Goal: Task Accomplishment & Management: Complete application form

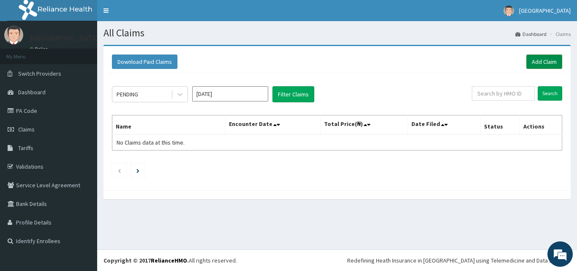
click at [544, 60] on link "Add Claim" at bounding box center [545, 62] width 36 height 14
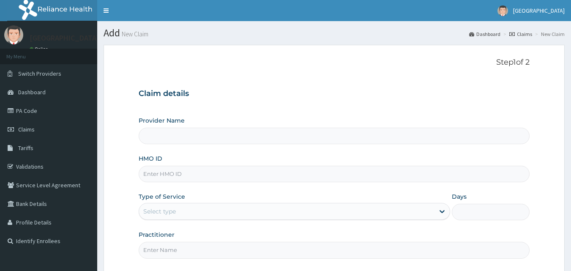
click at [159, 177] on input "HMO ID" at bounding box center [334, 174] width 391 height 16
paste input "pjl/10009/a"
click at [156, 175] on input "pjl/10009/a" at bounding box center [334, 174] width 391 height 16
type input "pjl/10009/a"
type input "[GEOGRAPHIC_DATA]"
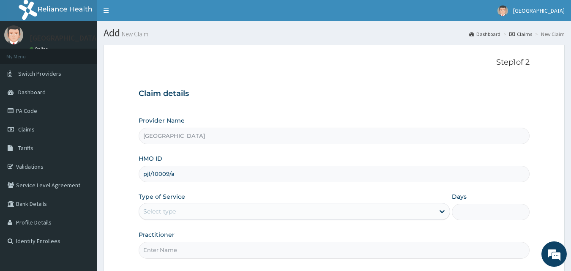
type input "pjl/10009/a"
click at [173, 212] on div "Select type" at bounding box center [159, 211] width 33 height 8
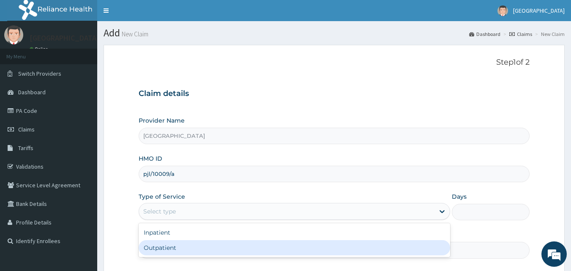
click at [173, 250] on div "Outpatient" at bounding box center [295, 247] width 312 height 15
type input "1"
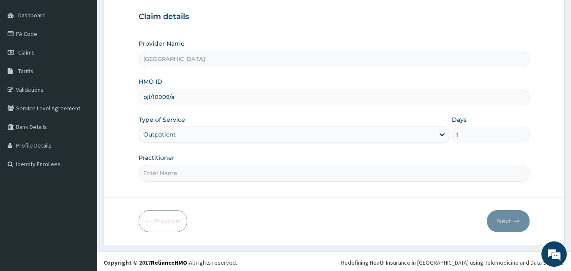
scroll to position [79, 0]
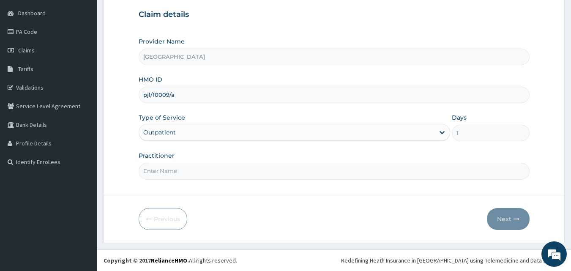
click at [172, 172] on input "Practitioner" at bounding box center [334, 171] width 391 height 16
click at [175, 169] on input "Practitioner" at bounding box center [334, 171] width 391 height 16
type input "dr nosa"
click at [503, 218] on button "Next" at bounding box center [508, 219] width 43 height 22
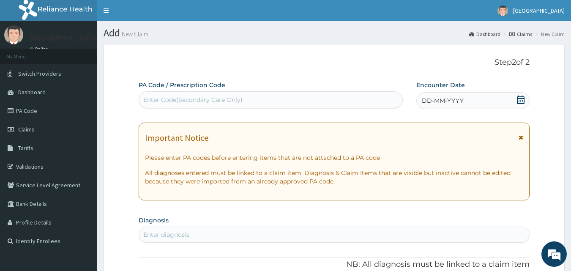
click at [218, 102] on div "Enter Code(Secondary Care Only)" at bounding box center [192, 100] width 99 height 8
paste input "PA/D2CDA3"
type input "PA/D2CDA3"
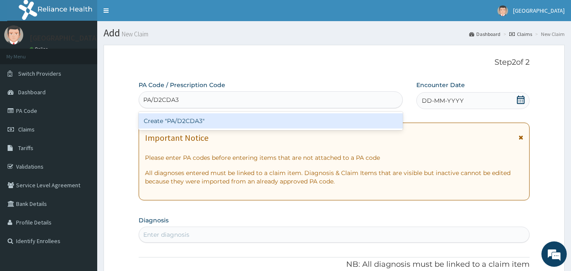
click at [254, 118] on div "Create "PA/D2CDA3"" at bounding box center [271, 120] width 265 height 15
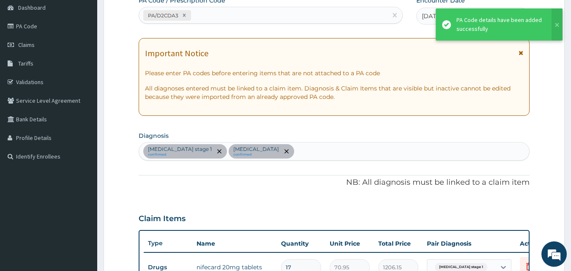
scroll to position [275, 0]
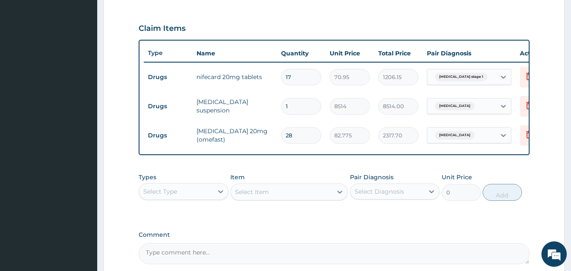
click at [176, 194] on div "Select Type" at bounding box center [160, 191] width 34 height 8
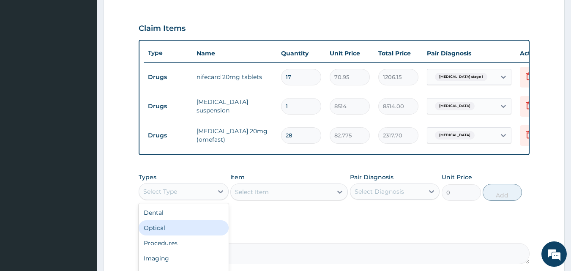
scroll to position [29, 0]
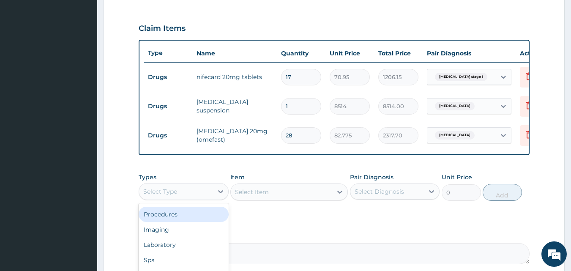
click at [164, 221] on div "Procedures" at bounding box center [184, 214] width 90 height 15
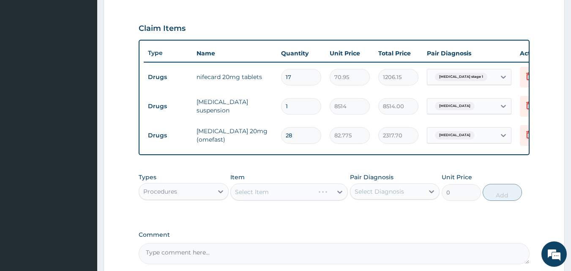
click at [387, 194] on div "Select Diagnosis" at bounding box center [379, 191] width 49 height 8
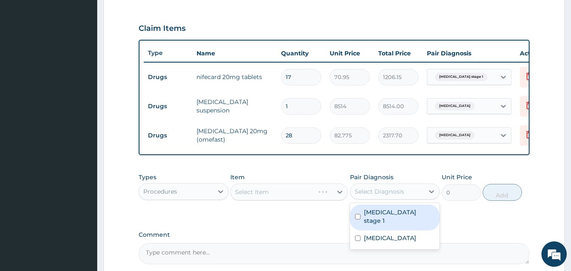
click at [393, 218] on label "Hypertension stage 1" at bounding box center [399, 216] width 71 height 17
checkbox input "true"
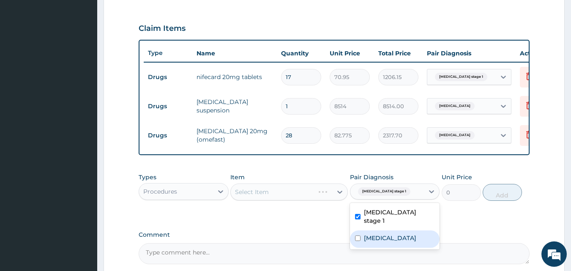
click at [376, 235] on label "Peptic ulcer" at bounding box center [390, 238] width 52 height 8
checkbox input "true"
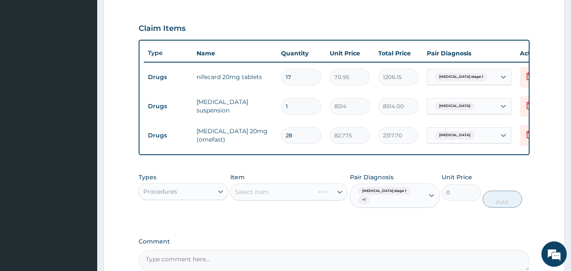
click at [293, 197] on div "Select Item" at bounding box center [289, 191] width 118 height 17
click at [287, 197] on div "Select Item" at bounding box center [289, 191] width 118 height 17
click at [283, 199] on div "Select Item" at bounding box center [281, 192] width 101 height 14
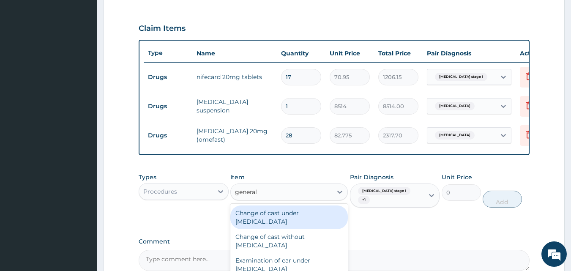
type input "general p"
click at [297, 235] on div "General practitioner Consultation follow up" at bounding box center [289, 241] width 118 height 24
type input "2365"
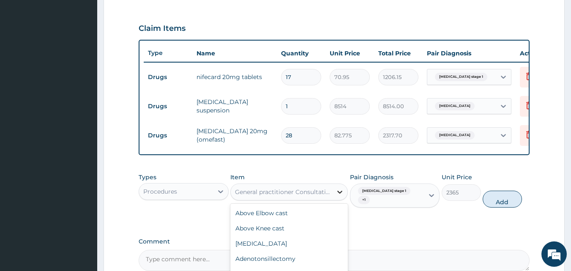
click at [339, 194] on icon at bounding box center [339, 192] width 5 height 3
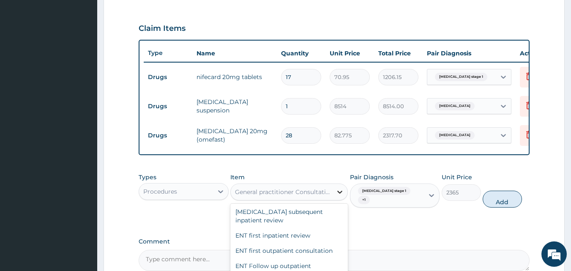
click at [339, 194] on icon at bounding box center [339, 192] width 5 height 3
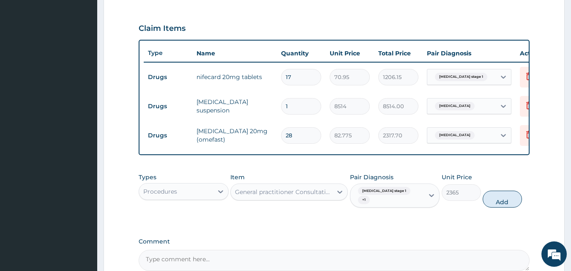
click at [320, 196] on div "General practitioner Consultation follow up" at bounding box center [284, 192] width 98 height 8
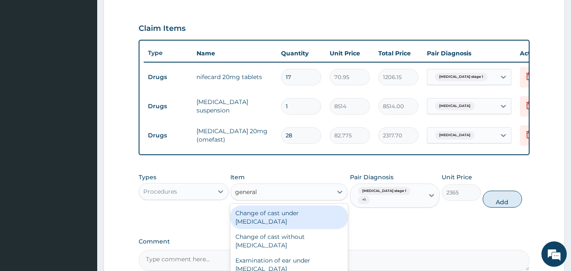
type input "general p"
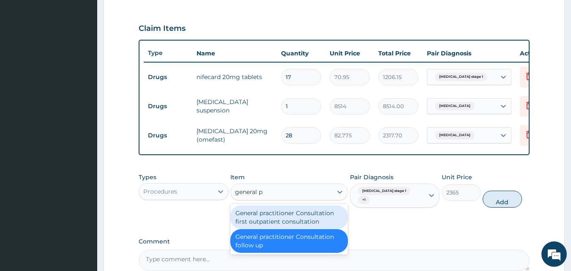
click at [316, 222] on div "General practitioner Consultation first outpatient consultation" at bounding box center [289, 217] width 118 height 24
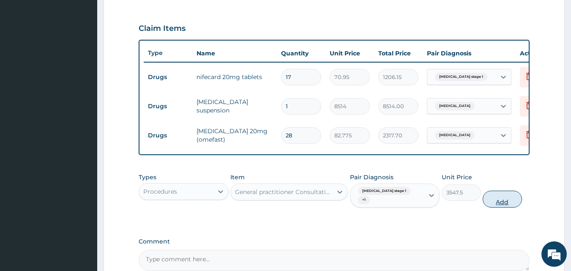
click at [501, 201] on button "Add" at bounding box center [502, 199] width 39 height 17
type input "0"
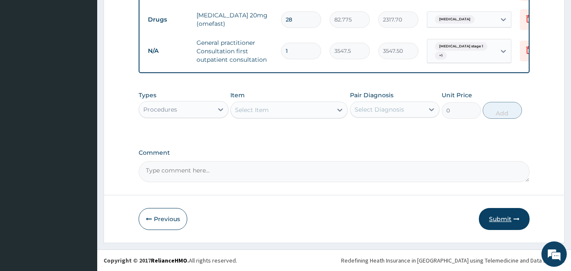
click at [488, 219] on button "Submit" at bounding box center [504, 219] width 51 height 22
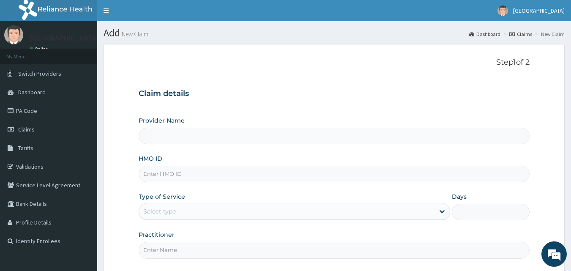
click at [166, 178] on input "HMO ID" at bounding box center [334, 174] width 391 height 16
paste input "tah/10003/c"
type input "tah/10003/c"
click at [156, 219] on div "Select type" at bounding box center [295, 211] width 312 height 17
type input "[GEOGRAPHIC_DATA]"
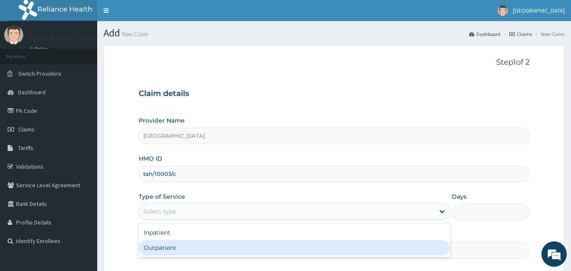
click at [164, 243] on div "Outpatient" at bounding box center [295, 247] width 312 height 15
type input "1"
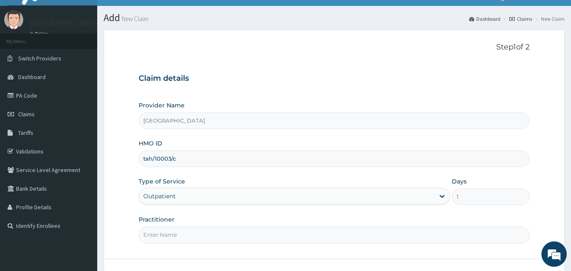
scroll to position [42, 0]
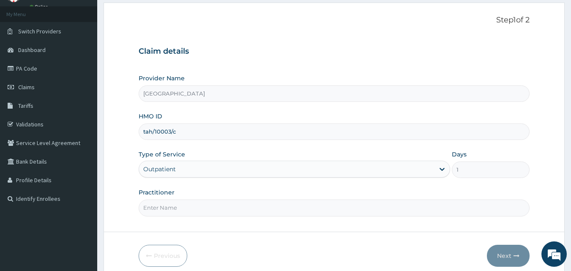
click at [168, 209] on input "Practitioner" at bounding box center [334, 208] width 391 height 16
type input "DR NOSA"
click at [498, 254] on button "Next" at bounding box center [508, 256] width 43 height 22
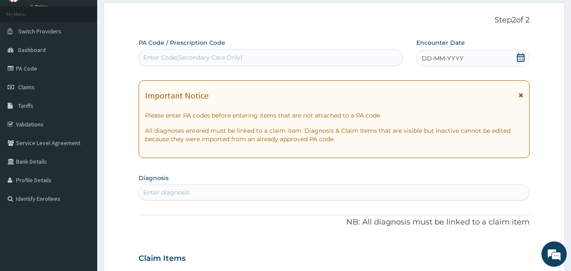
click at [214, 52] on div "Enter Code(Secondary Care Only)" at bounding box center [271, 58] width 264 height 14
paste input "PA/5B50E4"
type input "PA/5B50E4"
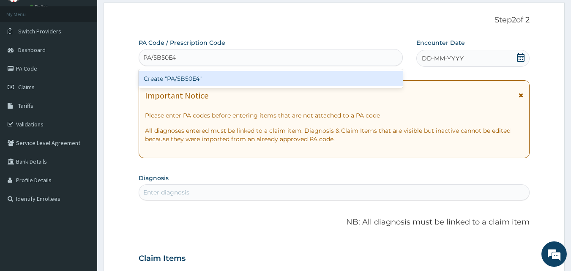
click at [210, 77] on div "Create "PA/5B50E4"" at bounding box center [271, 78] width 265 height 15
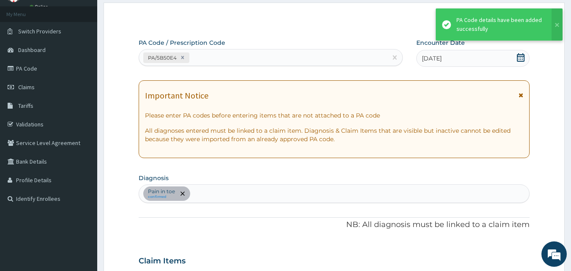
scroll to position [216, 0]
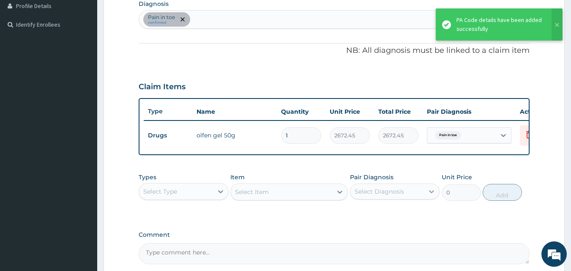
click at [432, 196] on icon at bounding box center [431, 191] width 8 height 8
click at [383, 222] on div "Pain in toe" at bounding box center [395, 213] width 90 height 17
checkbox input "true"
click at [338, 200] on div "Select Item" at bounding box center [289, 191] width 118 height 17
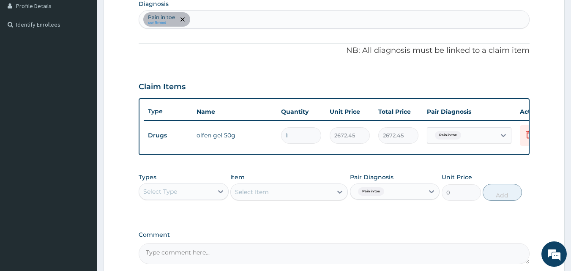
click at [336, 198] on div "Select Item" at bounding box center [289, 191] width 118 height 17
click at [339, 198] on div "Select Item" at bounding box center [289, 191] width 118 height 17
click at [209, 198] on div "Select Type" at bounding box center [176, 192] width 74 height 14
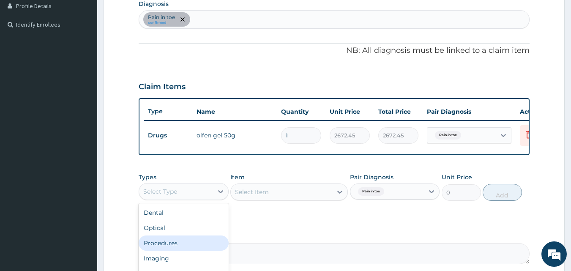
click at [169, 249] on div "Procedures" at bounding box center [184, 242] width 90 height 15
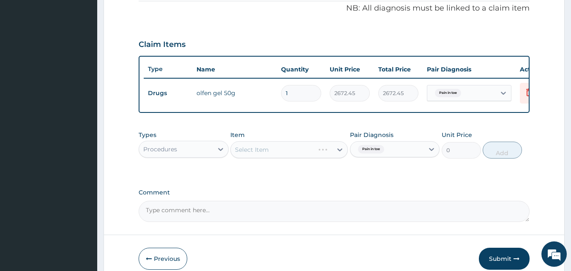
scroll to position [305, 0]
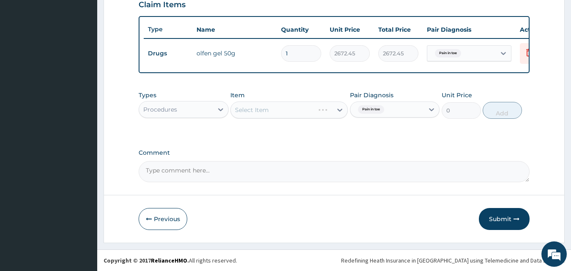
click at [266, 113] on div "Select Item" at bounding box center [289, 109] width 118 height 17
click at [317, 109] on div "Select Item" at bounding box center [289, 109] width 118 height 17
click at [344, 110] on div "Select Item" at bounding box center [289, 109] width 118 height 17
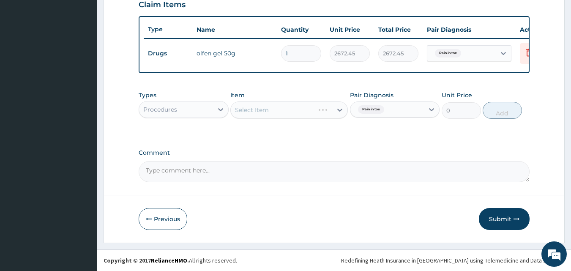
click at [344, 110] on div "Select Item" at bounding box center [289, 109] width 118 height 17
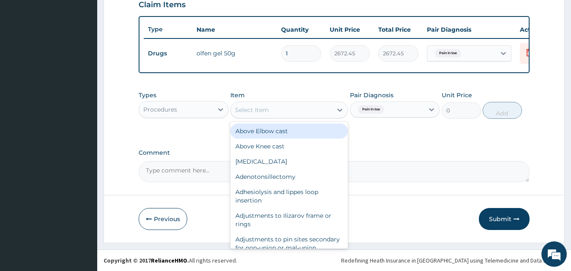
click at [336, 112] on icon at bounding box center [340, 110] width 8 height 8
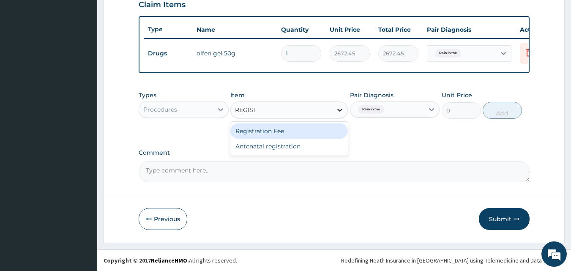
type input "REGISTR"
click at [296, 134] on div "Registration Fee" at bounding box center [289, 130] width 118 height 15
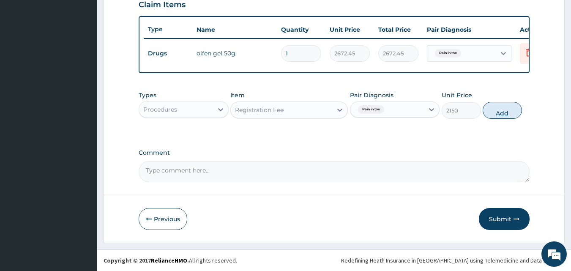
click at [501, 110] on button "Add" at bounding box center [502, 110] width 39 height 17
type input "0"
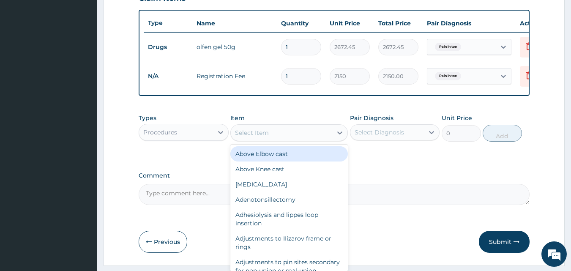
click at [257, 137] on div "Select Item" at bounding box center [252, 132] width 34 height 8
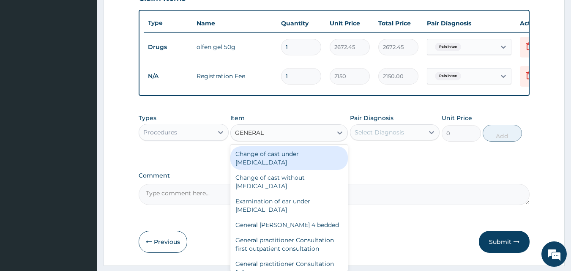
type input "GENERAL P"
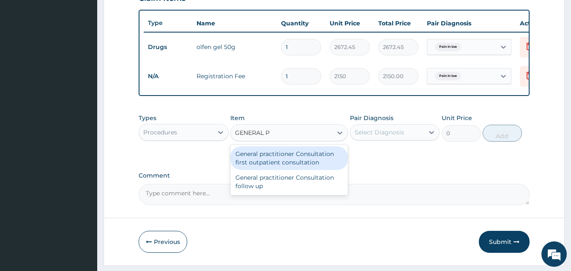
click at [287, 164] on div "General practitioner Consultation first outpatient consultation" at bounding box center [289, 158] width 118 height 24
type input "3547.5"
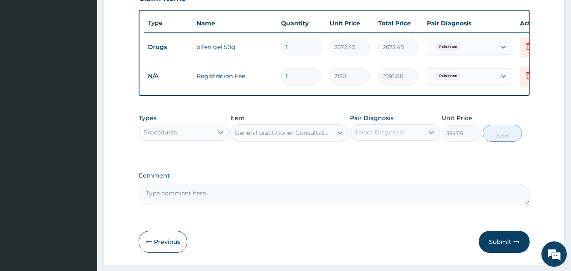
click at [374, 137] on div "Select Diagnosis" at bounding box center [379, 132] width 49 height 8
click at [379, 157] on label "Pain in toe" at bounding box center [380, 153] width 33 height 8
checkbox input "true"
click at [495, 140] on button "Add" at bounding box center [502, 133] width 39 height 17
type input "0"
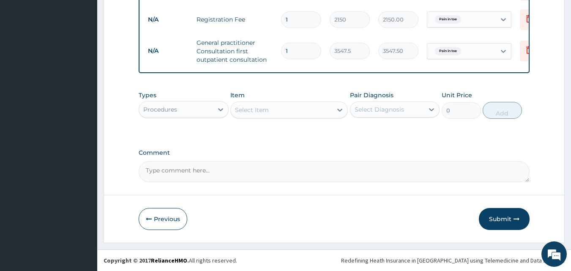
scroll to position [368, 0]
click at [496, 217] on button "Submit" at bounding box center [504, 219] width 51 height 22
click at [507, 223] on button "Submit" at bounding box center [504, 219] width 51 height 22
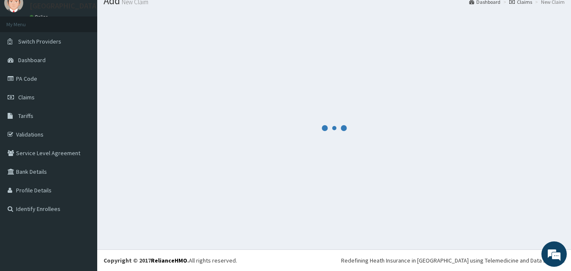
scroll to position [32, 0]
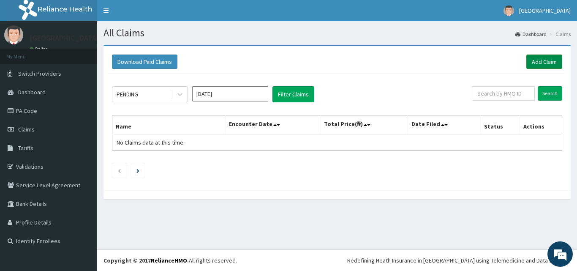
click at [551, 58] on link "Add Claim" at bounding box center [545, 62] width 36 height 14
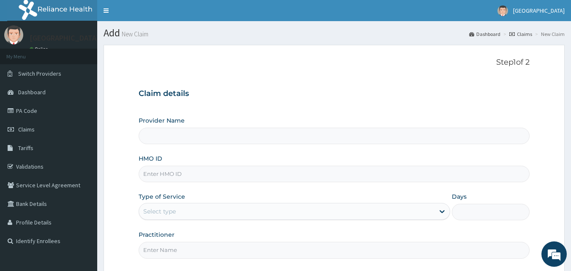
type input "Deseret International Hospital"
click at [36, 165] on link "Validations" at bounding box center [48, 166] width 97 height 19
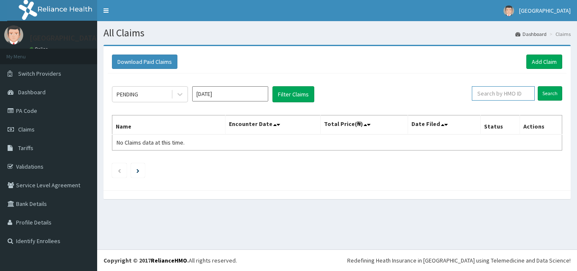
click at [492, 91] on input "text" at bounding box center [503, 93] width 63 height 14
paste input "AVL/10086/A"
drag, startPoint x: 505, startPoint y: 93, endPoint x: 340, endPoint y: 98, distance: 164.9
click at [428, 99] on div "PENDING [DATE] Filter Claims AVL/10086/A Search" at bounding box center [337, 94] width 451 height 16
type input "AVL/10086/A"
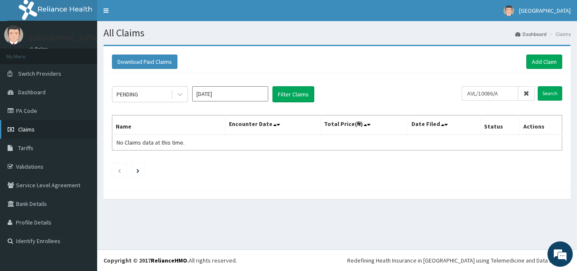
click at [26, 126] on span "Claims" at bounding box center [26, 130] width 16 height 8
click at [538, 60] on link "Add Claim" at bounding box center [545, 62] width 36 height 14
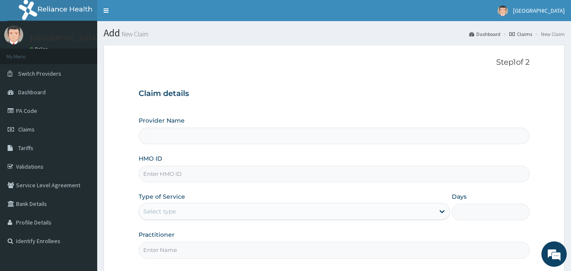
click at [170, 169] on input "HMO ID" at bounding box center [334, 174] width 391 height 16
type input "[GEOGRAPHIC_DATA]"
paste input "AVL/10086/A"
type input "AVL/10086/A"
click at [167, 209] on div "Select type" at bounding box center [159, 211] width 33 height 8
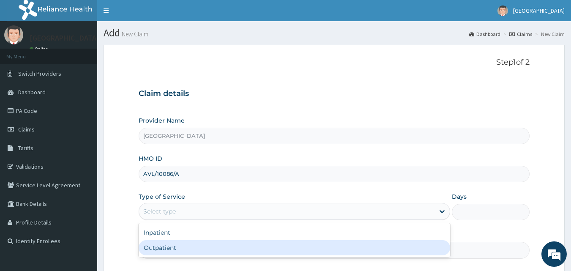
click at [172, 246] on div "Outpatient" at bounding box center [295, 247] width 312 height 15
type input "1"
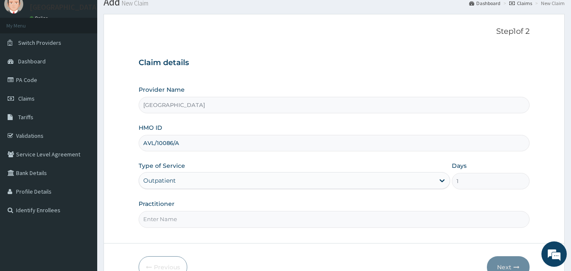
scroll to position [79, 0]
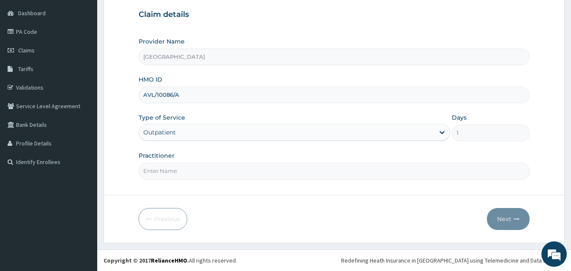
click at [171, 177] on input "Practitioner" at bounding box center [334, 171] width 391 height 16
type input "DR NOSA"
click at [505, 218] on button "Next" at bounding box center [508, 219] width 43 height 22
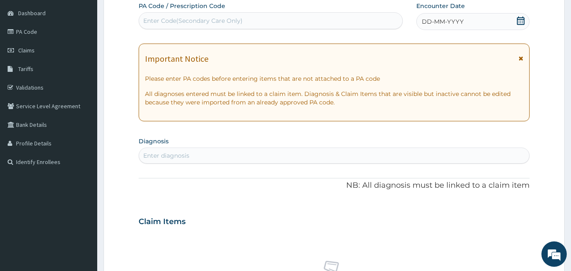
click at [520, 19] on icon at bounding box center [521, 20] width 8 height 8
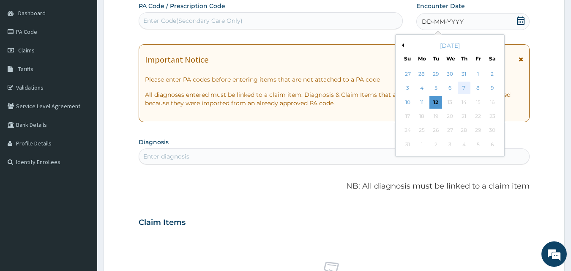
click at [466, 87] on div "7" at bounding box center [464, 88] width 13 height 13
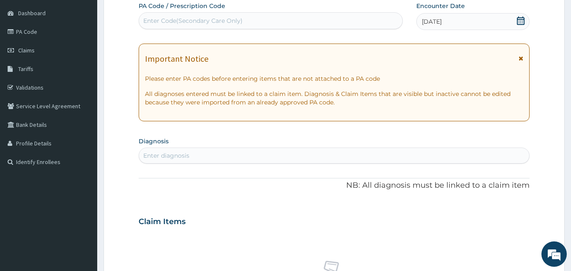
click at [219, 154] on div "Enter diagnosis" at bounding box center [334, 156] width 391 height 14
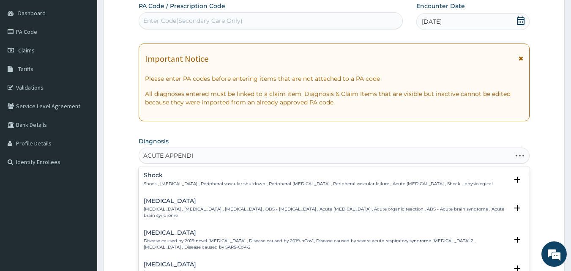
type input "ACUTE APPENDIC"
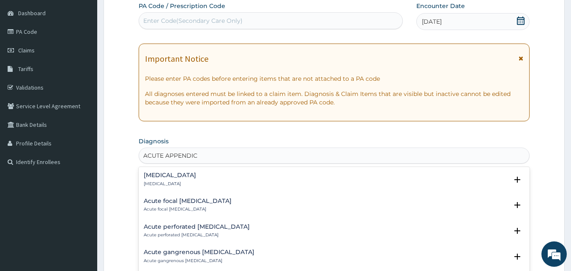
click at [176, 172] on h4 "Acute appendicitis" at bounding box center [170, 175] width 52 height 6
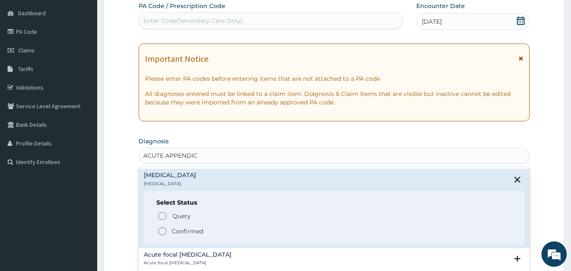
click at [189, 225] on div "Query Query covers suspected (?), Keep in view (kiv), Ruled out (r/o) Confirmed" at bounding box center [334, 223] width 356 height 26
click at [190, 232] on p "Confirmed" at bounding box center [188, 231] width 32 height 8
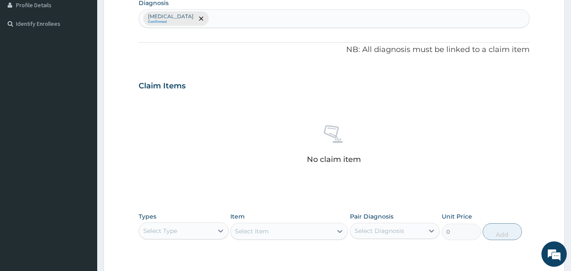
scroll to position [290, 0]
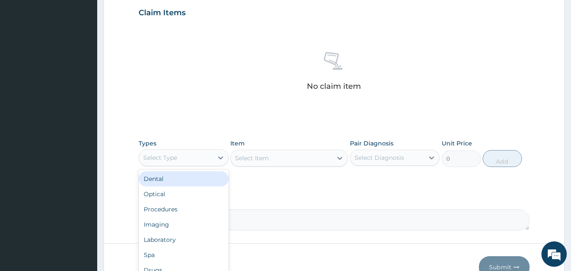
click at [194, 155] on div "Select Type" at bounding box center [176, 158] width 74 height 14
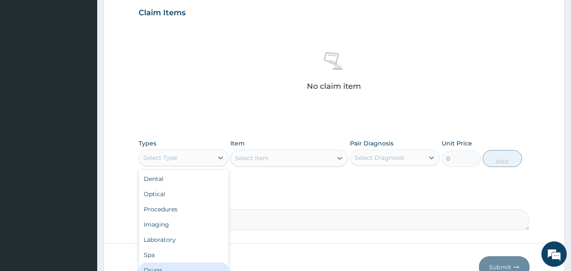
scroll to position [29, 0]
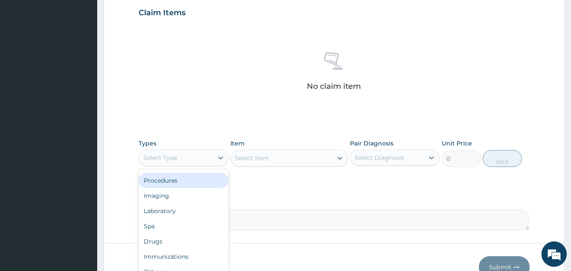
click at [179, 181] on div "Procedures" at bounding box center [184, 180] width 90 height 15
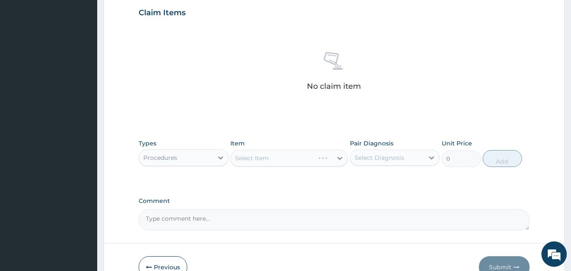
click at [296, 156] on div "Select Item" at bounding box center [289, 158] width 118 height 17
click at [421, 156] on div "Select Diagnosis" at bounding box center [387, 158] width 74 height 14
click at [416, 178] on label "Acute appendicitis" at bounding box center [390, 178] width 52 height 8
checkbox input "true"
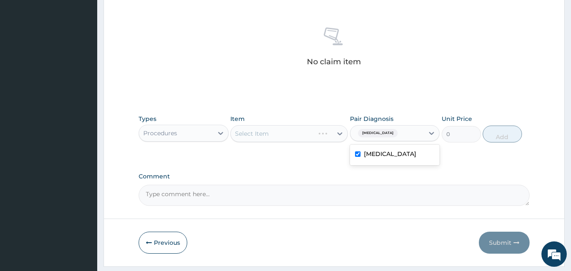
scroll to position [339, 0]
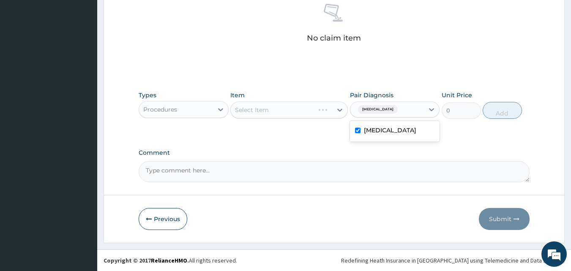
click at [285, 108] on div "Select Item" at bounding box center [289, 109] width 118 height 17
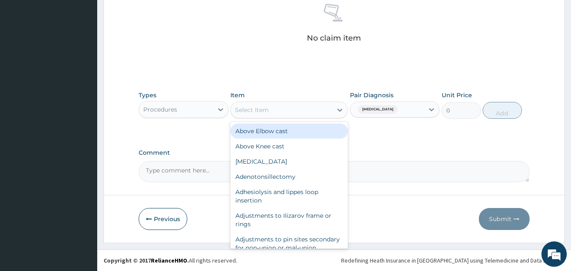
click at [284, 108] on div "Select Item" at bounding box center [281, 110] width 101 height 14
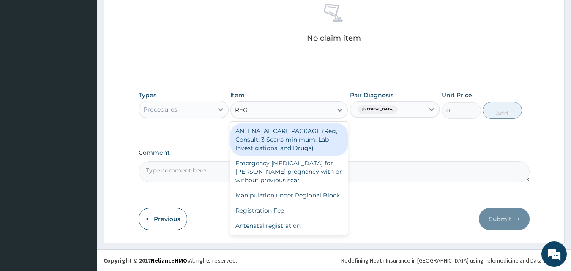
type input "REGI"
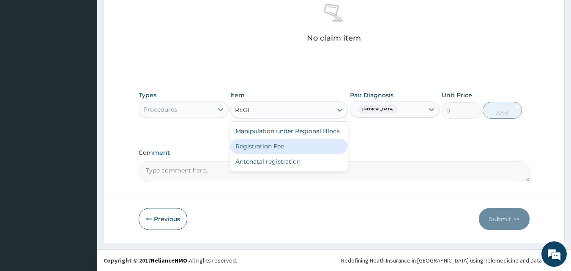
click at [273, 145] on div "Registration Fee" at bounding box center [289, 146] width 118 height 15
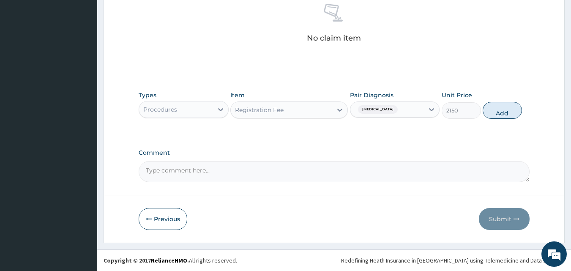
click at [504, 112] on button "Add" at bounding box center [502, 110] width 39 height 17
type input "0"
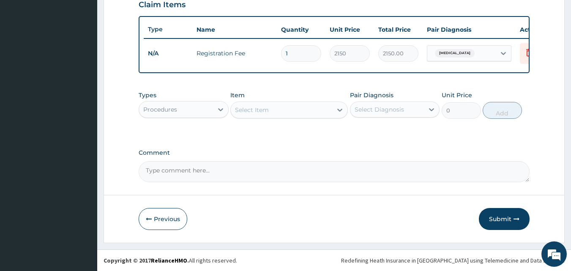
click at [250, 109] on div "Select Item" at bounding box center [252, 110] width 34 height 8
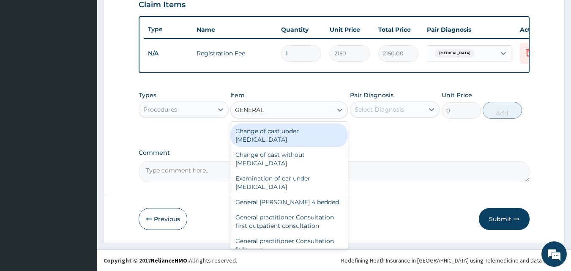
type input "GENERAL P"
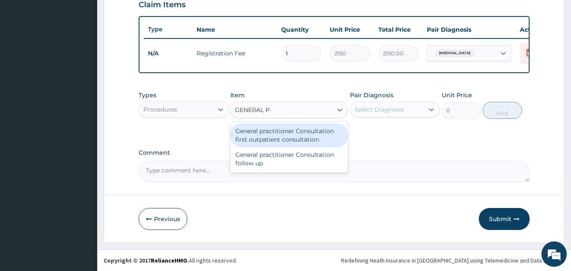
click at [295, 128] on div "General practitioner Consultation first outpatient consultation" at bounding box center [289, 135] width 118 height 24
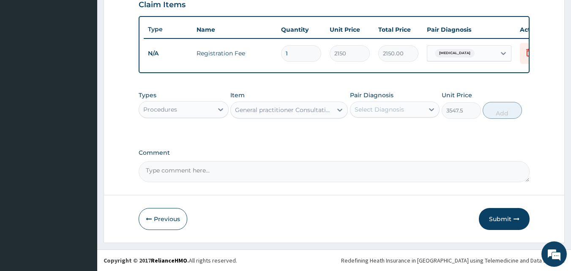
click at [201, 113] on div "Procedures" at bounding box center [176, 110] width 74 height 14
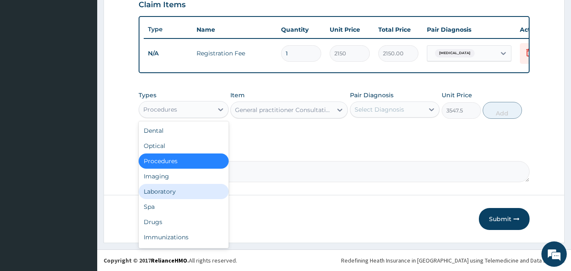
click at [180, 189] on div "Laboratory" at bounding box center [184, 191] width 90 height 15
type input "0"
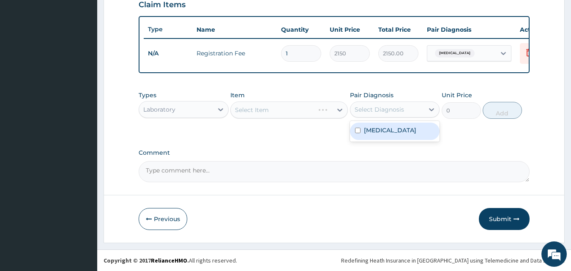
click at [364, 110] on div "Select Diagnosis" at bounding box center [379, 109] width 49 height 8
click at [381, 139] on div "Acute appendicitis" at bounding box center [395, 131] width 90 height 17
checkbox input "true"
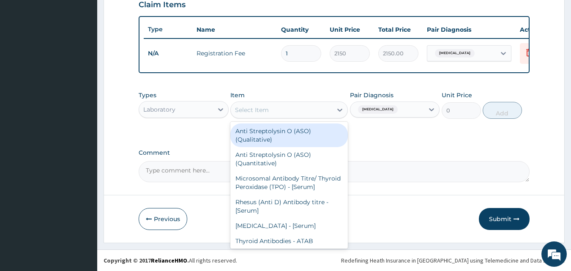
click at [264, 109] on div "Select Item" at bounding box center [252, 110] width 34 height 8
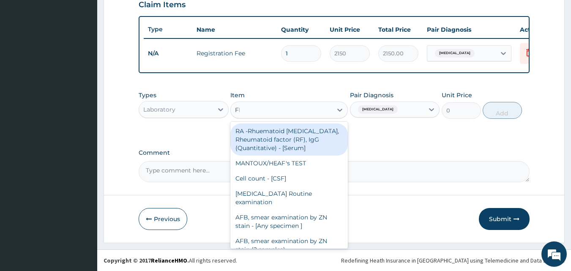
type input "FBC"
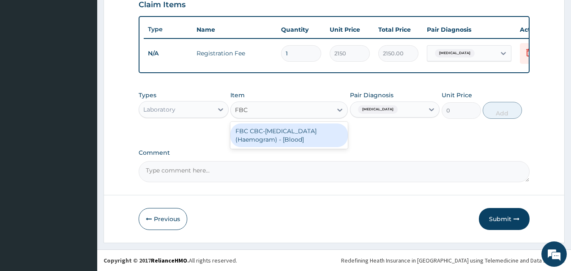
click at [311, 138] on div "FBC CBC-Complete Blood Count (Haemogram) - [Blood]" at bounding box center [289, 135] width 118 height 24
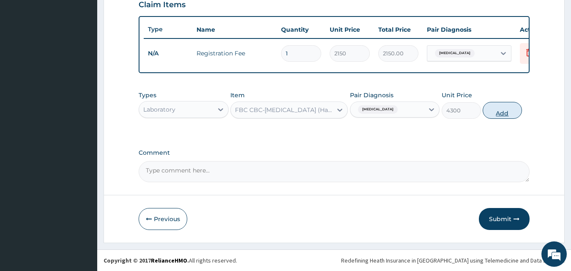
click at [503, 113] on button "Add" at bounding box center [502, 110] width 39 height 17
type input "0"
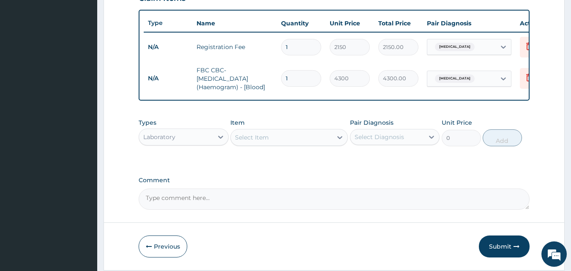
click at [194, 144] on div "Laboratory" at bounding box center [176, 137] width 74 height 14
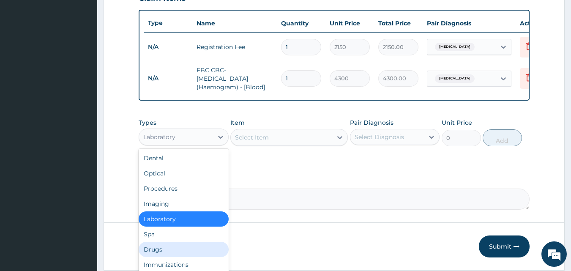
click at [168, 253] on div "Drugs" at bounding box center [184, 249] width 90 height 15
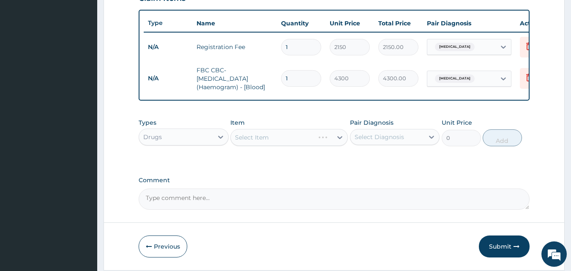
click at [412, 141] on div "Select Diagnosis" at bounding box center [387, 137] width 74 height 14
click at [391, 167] on div "Acute appendicitis" at bounding box center [395, 158] width 90 height 17
checkbox input "true"
click at [284, 144] on div "Select Item" at bounding box center [281, 138] width 101 height 14
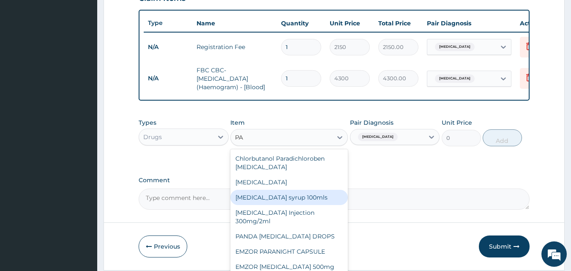
type input "P"
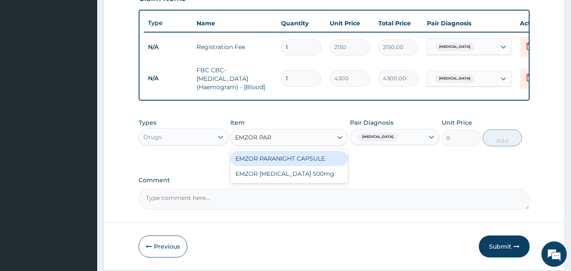
type input "EMZOR PARA"
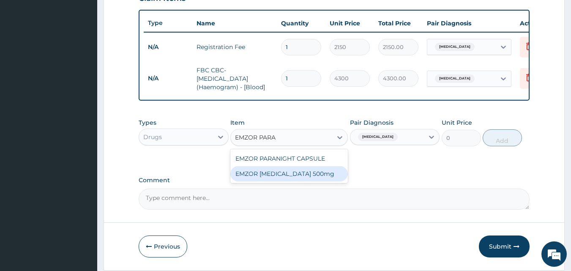
click at [305, 181] on div "EMZOR PARACETAMOL 500mg" at bounding box center [289, 173] width 118 height 15
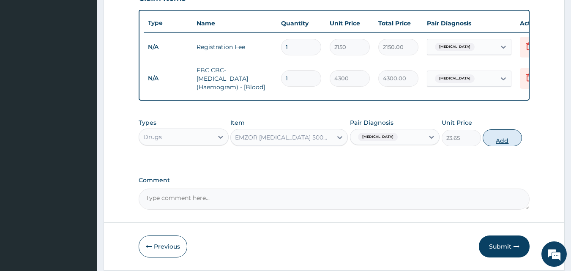
click at [505, 146] on button "Add" at bounding box center [502, 137] width 39 height 17
type input "0"
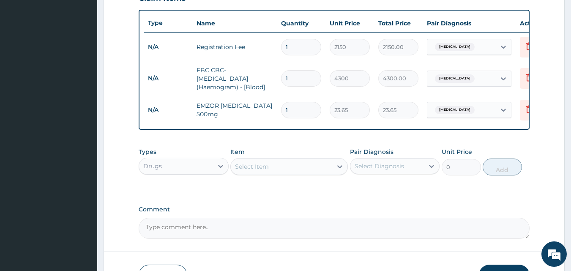
type input "18"
type input "425.70"
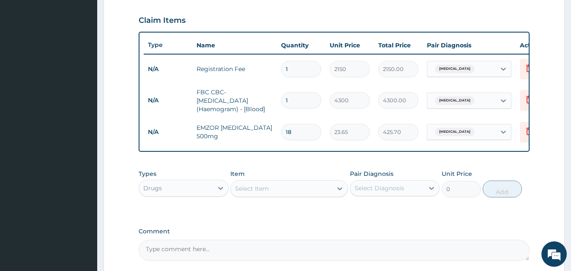
scroll to position [262, 0]
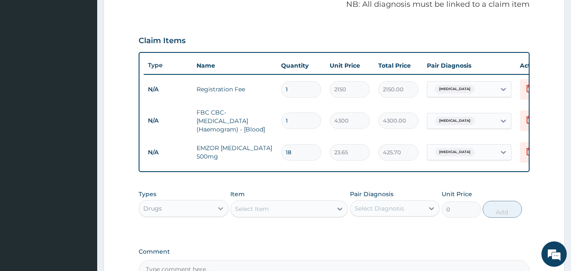
type input "18"
click at [222, 213] on icon at bounding box center [220, 208] width 8 height 8
click at [184, 261] on div "Procedures" at bounding box center [184, 259] width 90 height 15
click at [400, 213] on div "Select Diagnosis" at bounding box center [379, 208] width 49 height 8
click at [396, 239] on div "Acute appendicitis" at bounding box center [395, 229] width 90 height 17
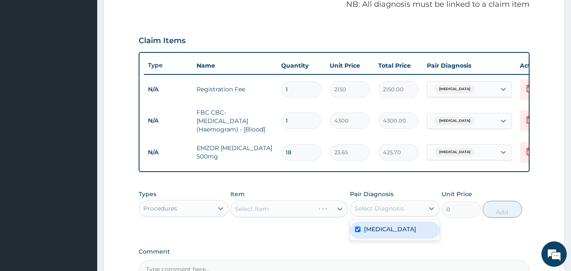
checkbox input "true"
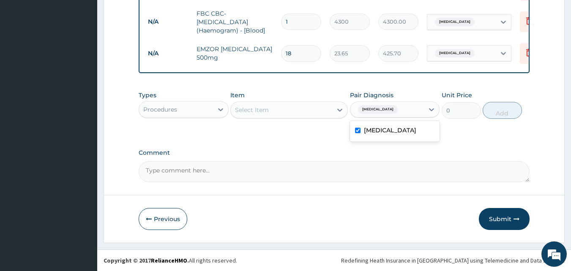
click at [293, 112] on div "Select Item" at bounding box center [281, 110] width 101 height 14
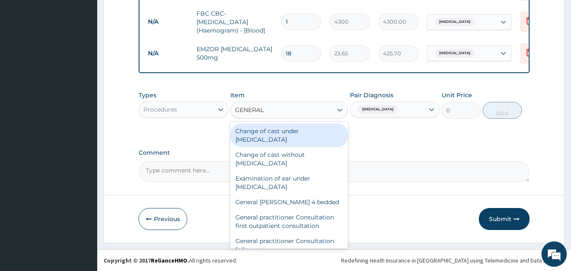
type input "GENERAL P"
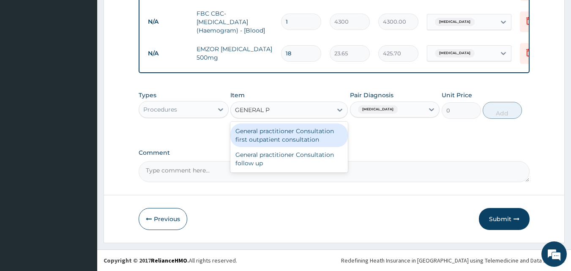
click at [304, 137] on div "General practitioner Consultation first outpatient consultation" at bounding box center [289, 135] width 118 height 24
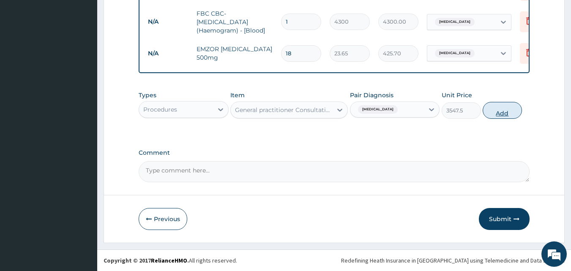
click at [511, 111] on button "Add" at bounding box center [502, 110] width 39 height 17
type input "0"
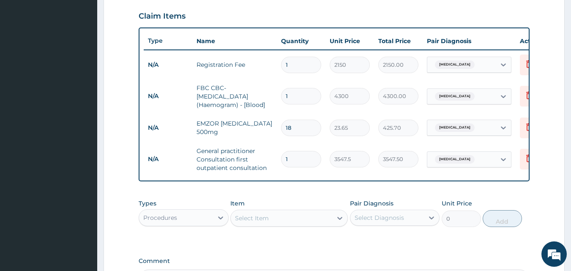
scroll to position [283, 0]
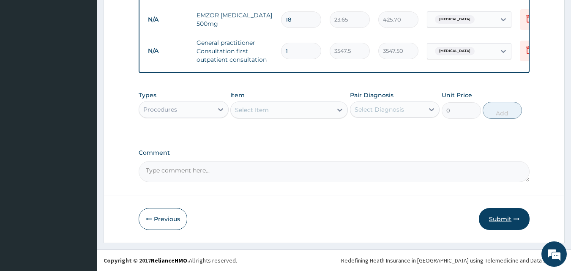
click at [504, 221] on button "Submit" at bounding box center [504, 219] width 51 height 22
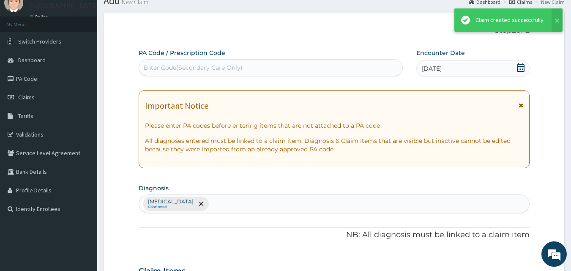
scroll to position [402, 0]
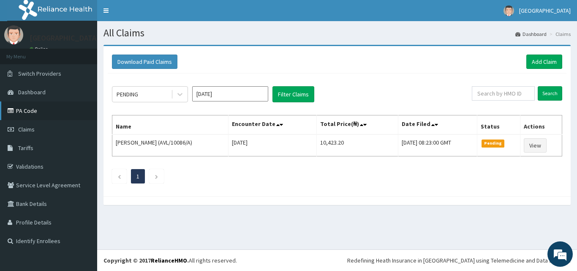
click at [36, 109] on link "PA Code" at bounding box center [48, 110] width 97 height 19
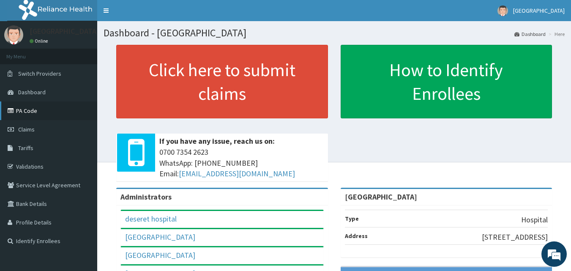
click at [38, 114] on link "PA Code" at bounding box center [48, 110] width 97 height 19
